Goal: Task Accomplishment & Management: Complete application form

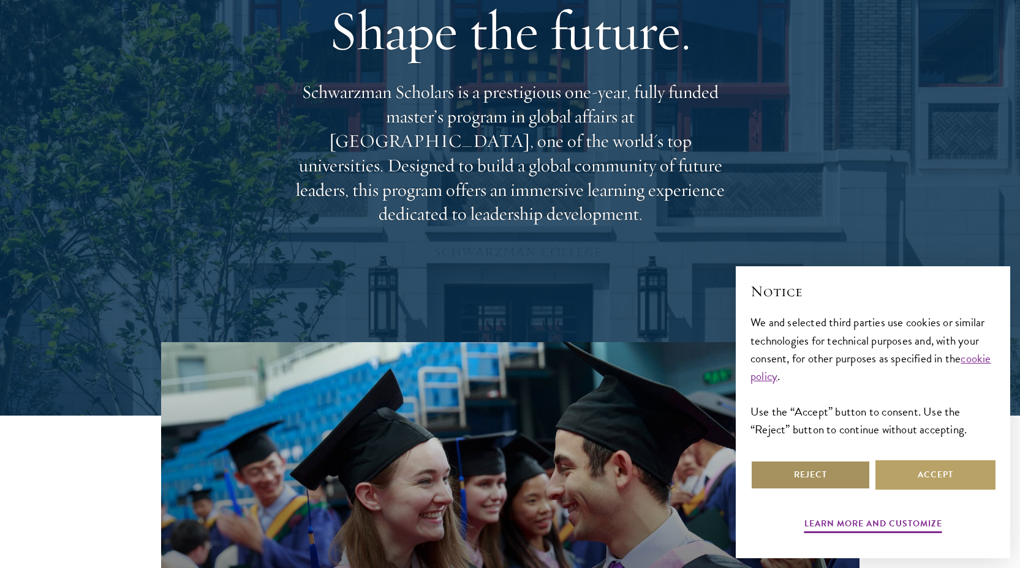
click at [821, 487] on button "Reject" at bounding box center [810, 475] width 120 height 29
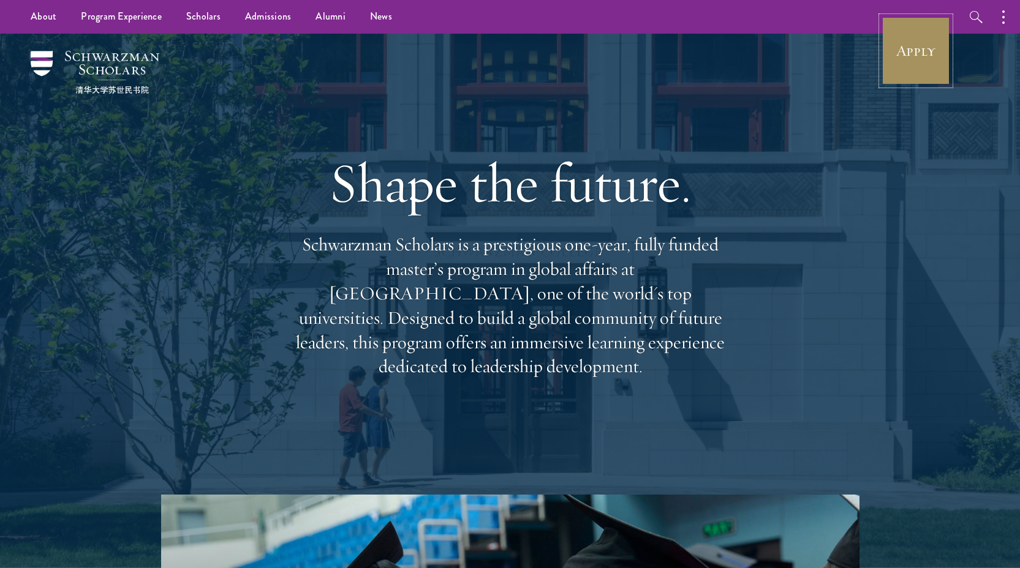
click at [944, 55] on link "Apply" at bounding box center [915, 51] width 69 height 69
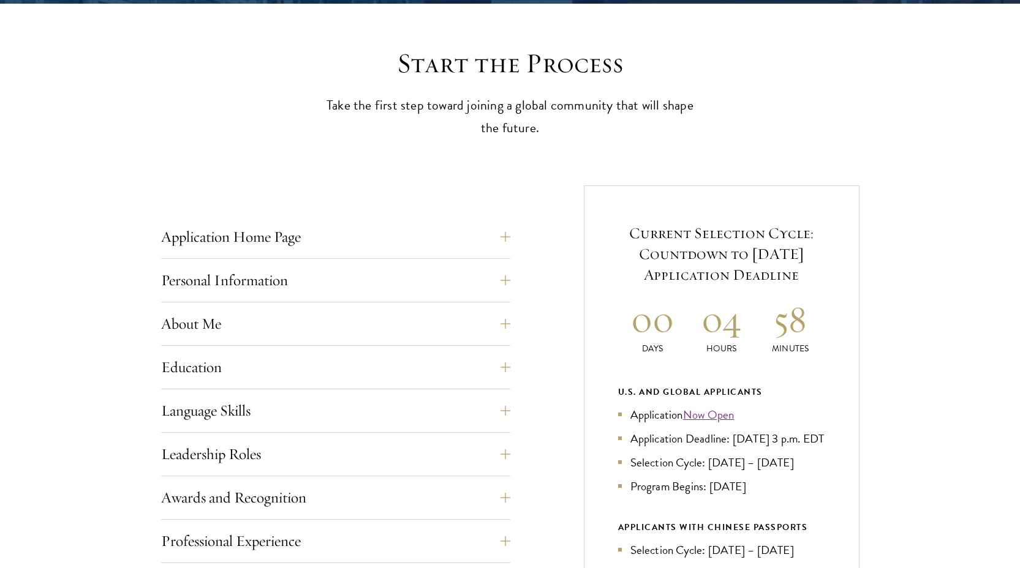
scroll to position [311, 0]
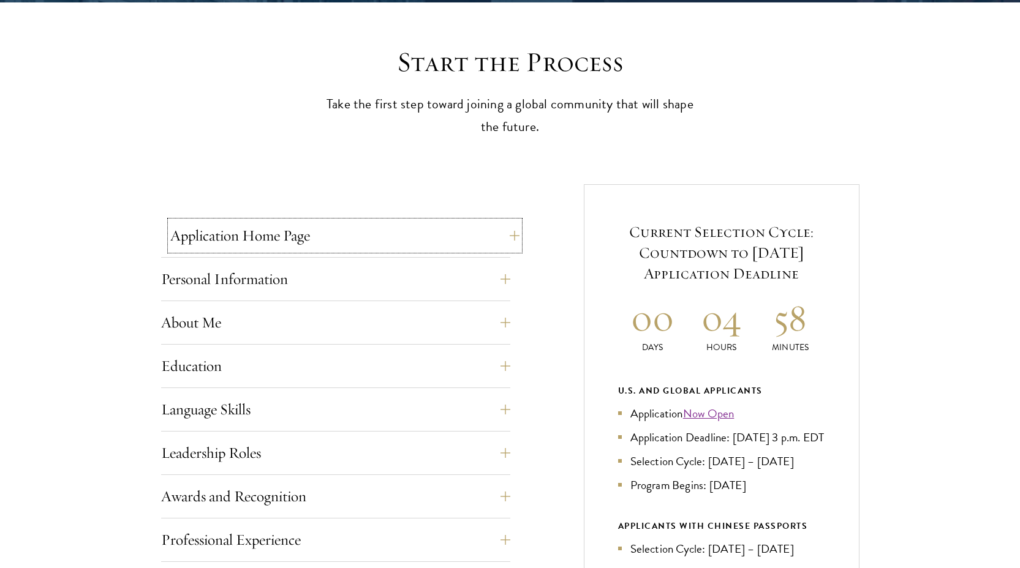
click at [274, 233] on button "Application Home Page" at bounding box center [344, 235] width 349 height 29
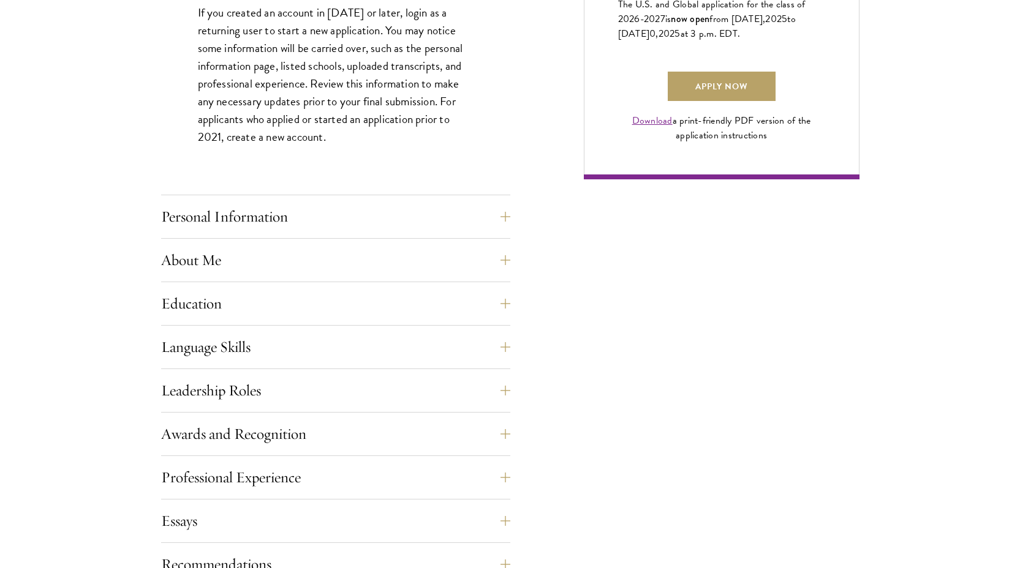
scroll to position [1127, 0]
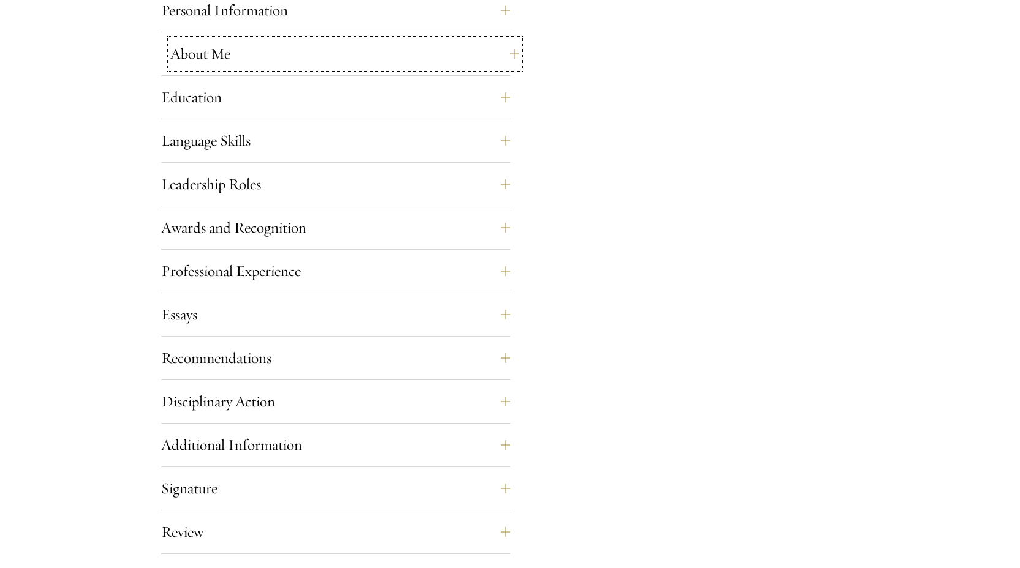
click at [216, 55] on button "About Me" at bounding box center [344, 53] width 349 height 29
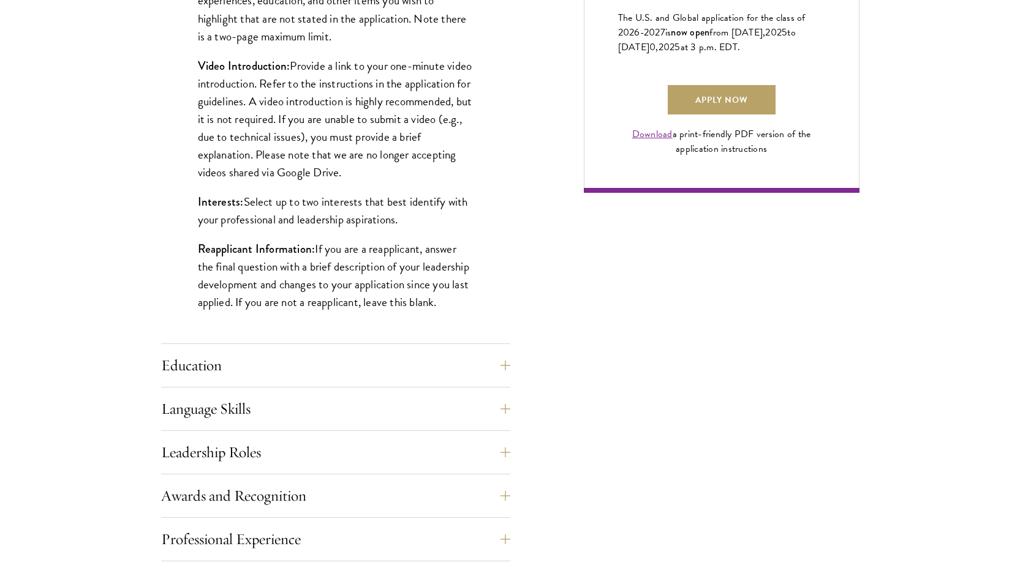
scroll to position [982, 0]
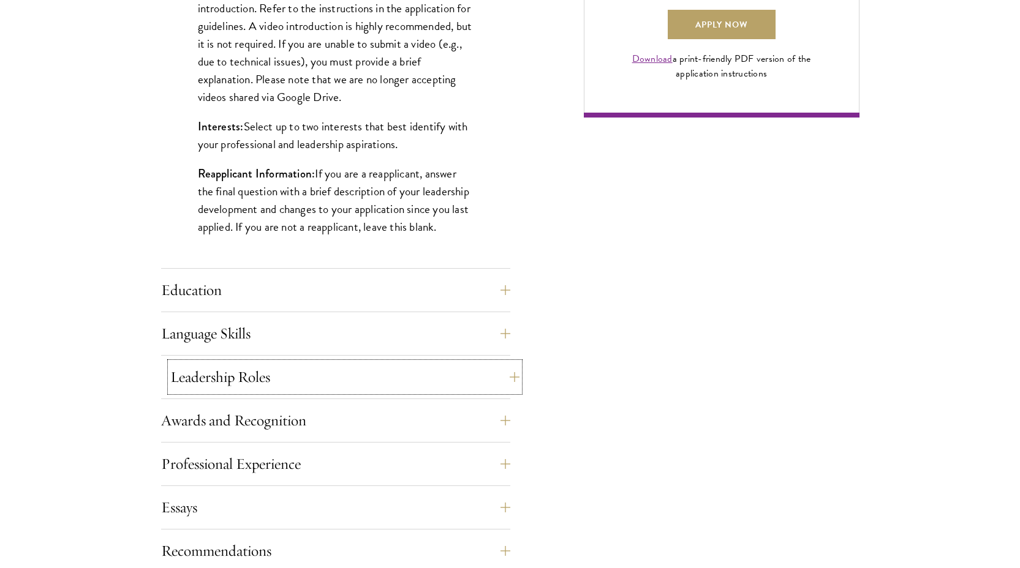
click at [223, 380] on button "Leadership Roles" at bounding box center [344, 377] width 349 height 29
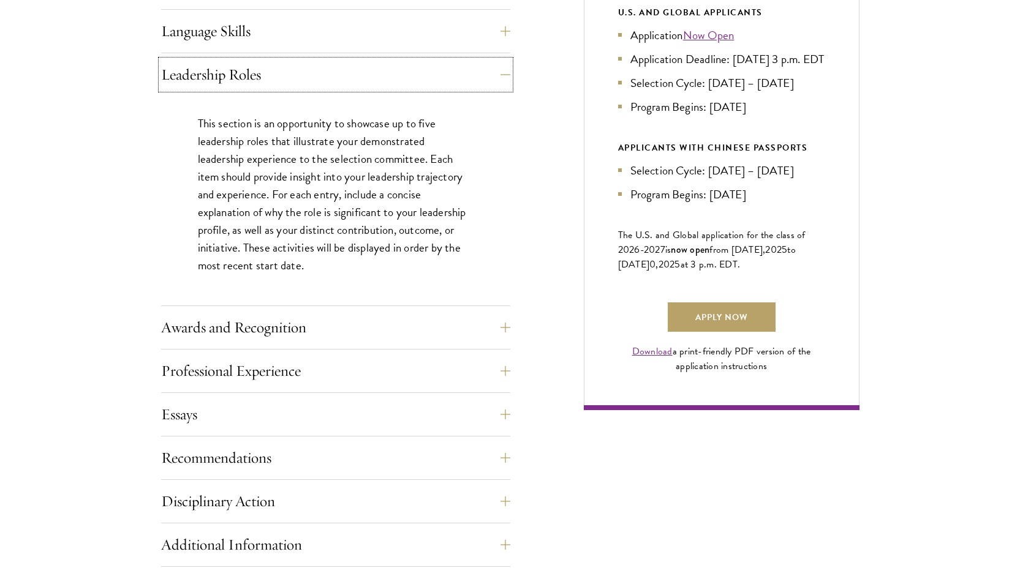
scroll to position [691, 0]
click at [192, 413] on button "Essays" at bounding box center [344, 413] width 349 height 29
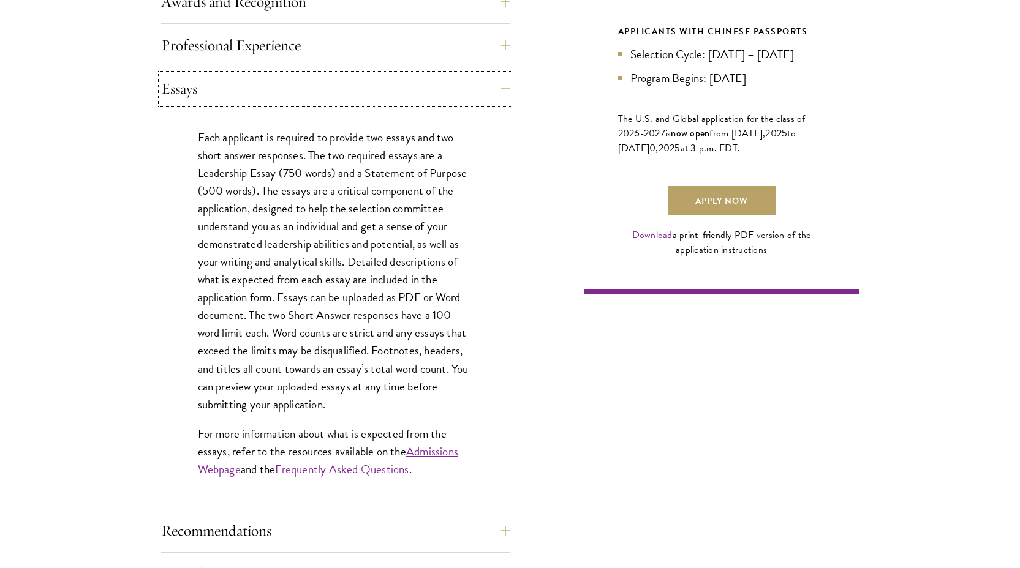
scroll to position [814, 0]
